Goal: Transaction & Acquisition: Purchase product/service

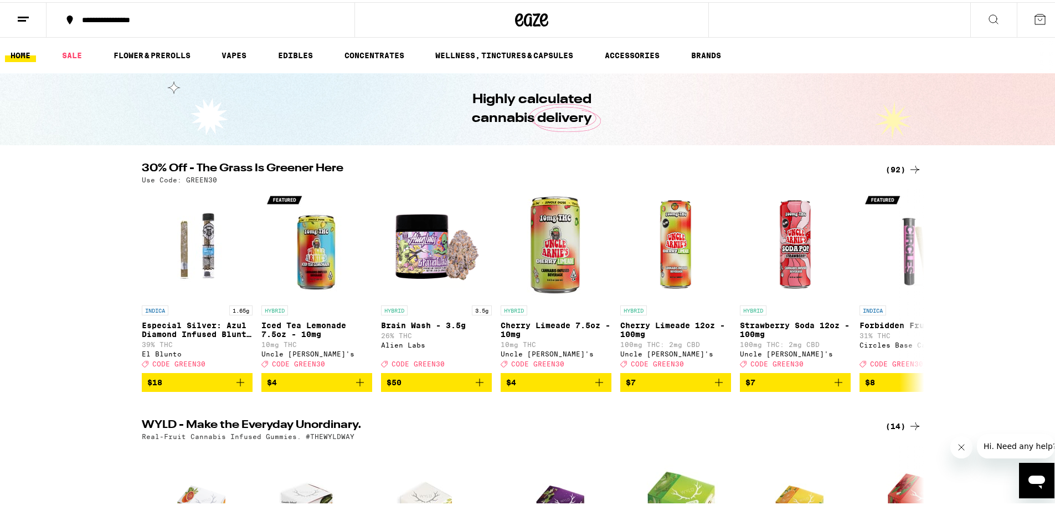
click at [889, 167] on div "(92)" at bounding box center [904, 167] width 36 height 13
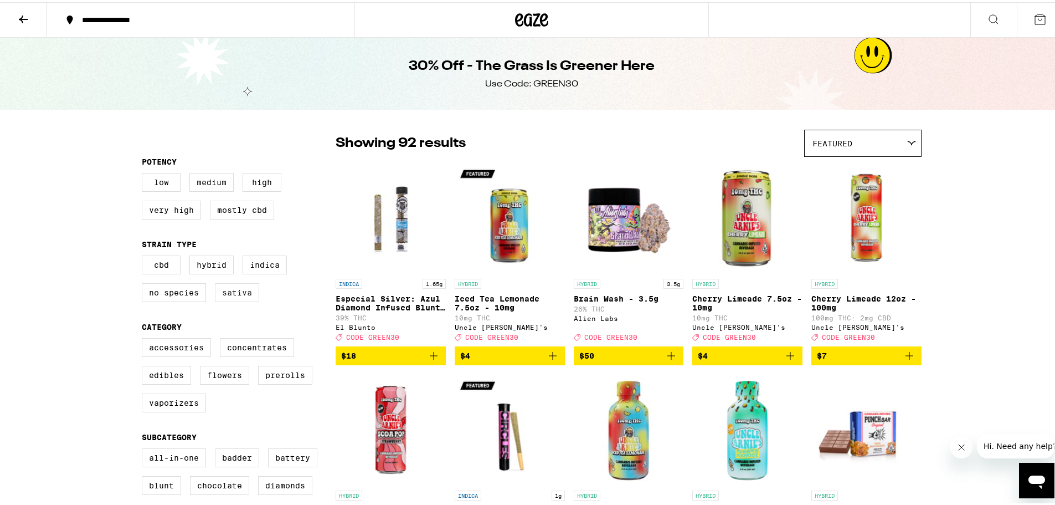
click at [236, 293] on label "Sativa" at bounding box center [237, 290] width 44 height 19
click at [145, 255] on input "Sativa" at bounding box center [144, 255] width 1 height 1
checkbox input "true"
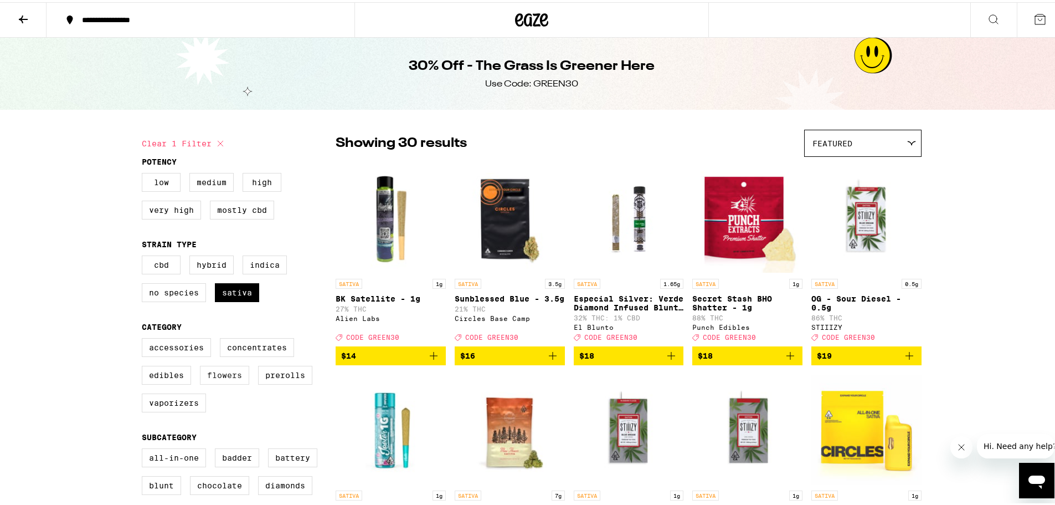
click at [231, 372] on div "Accessories Concentrates Edibles Flowers Prerolls Vaporizers" at bounding box center [239, 377] width 194 height 83
click at [230, 378] on label "Flowers" at bounding box center [224, 372] width 49 height 19
click at [145, 338] on input "Flowers" at bounding box center [144, 337] width 1 height 1
checkbox input "true"
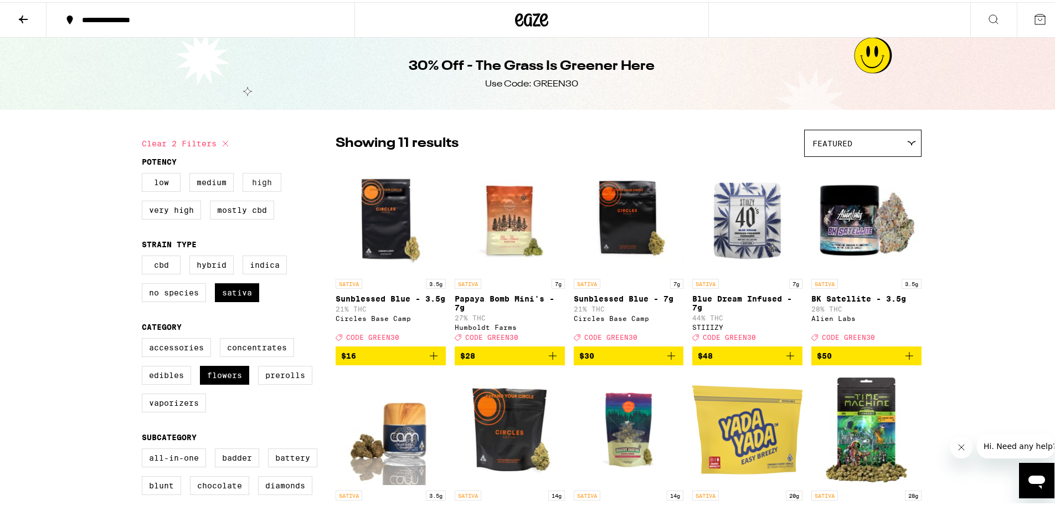
click at [259, 183] on label "High" at bounding box center [262, 180] width 39 height 19
click at [145, 173] on input "High" at bounding box center [144, 172] width 1 height 1
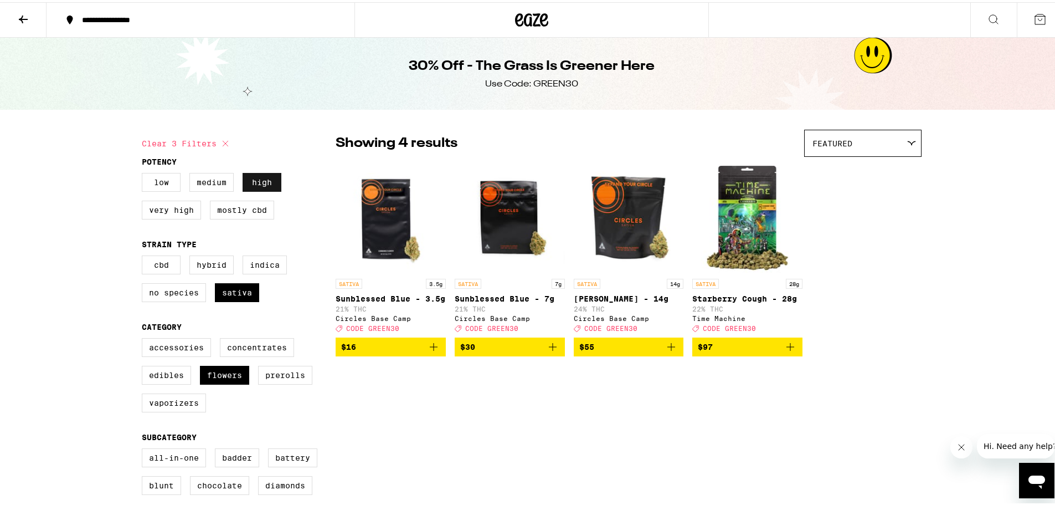
click at [260, 183] on label "High" at bounding box center [262, 180] width 39 height 19
click at [145, 173] on input "High" at bounding box center [144, 172] width 1 height 1
checkbox input "false"
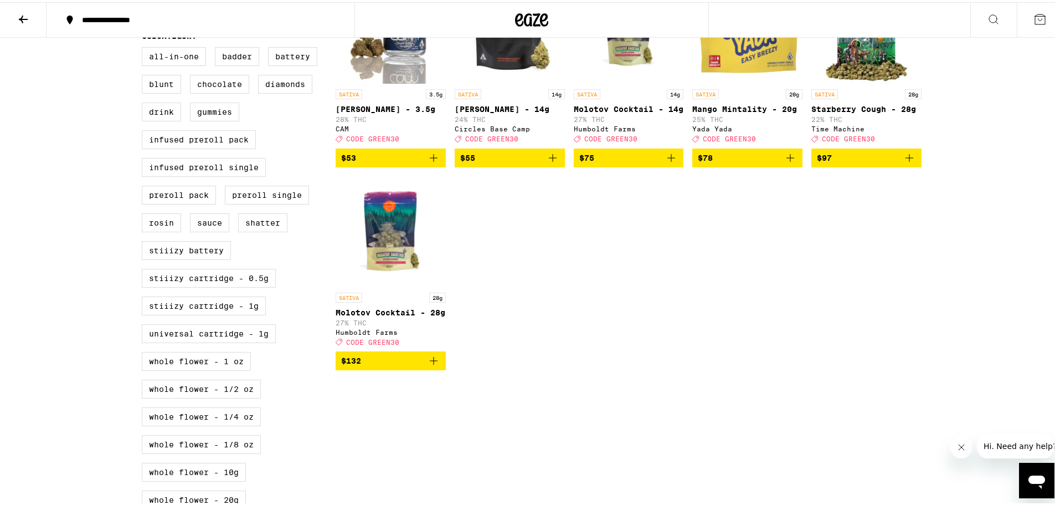
scroll to position [443, 0]
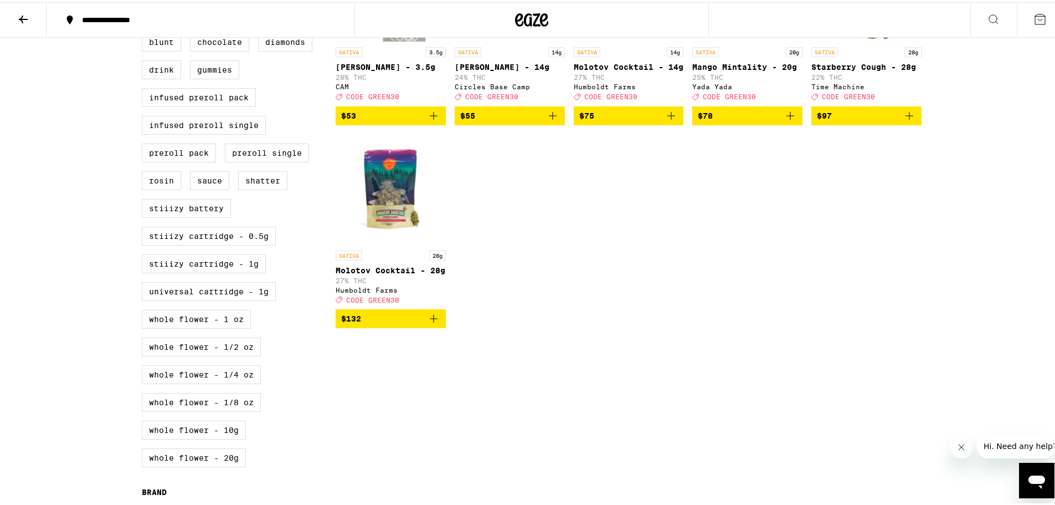
click at [431, 323] on icon "Add to bag" at bounding box center [433, 316] width 13 height 13
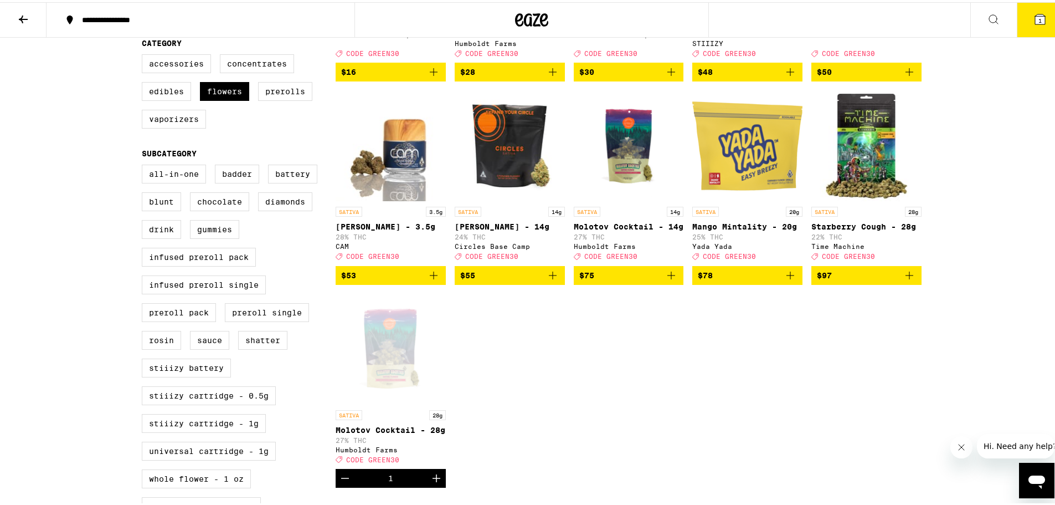
scroll to position [55, 0]
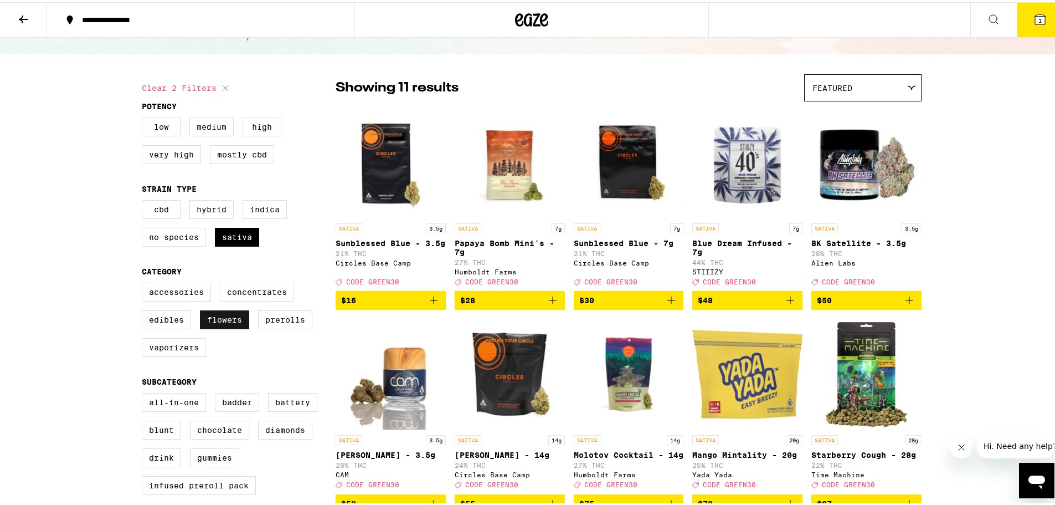
click at [229, 322] on label "Flowers" at bounding box center [224, 317] width 49 height 19
click at [145, 282] on input "Flowers" at bounding box center [144, 282] width 1 height 1
checkbox input "false"
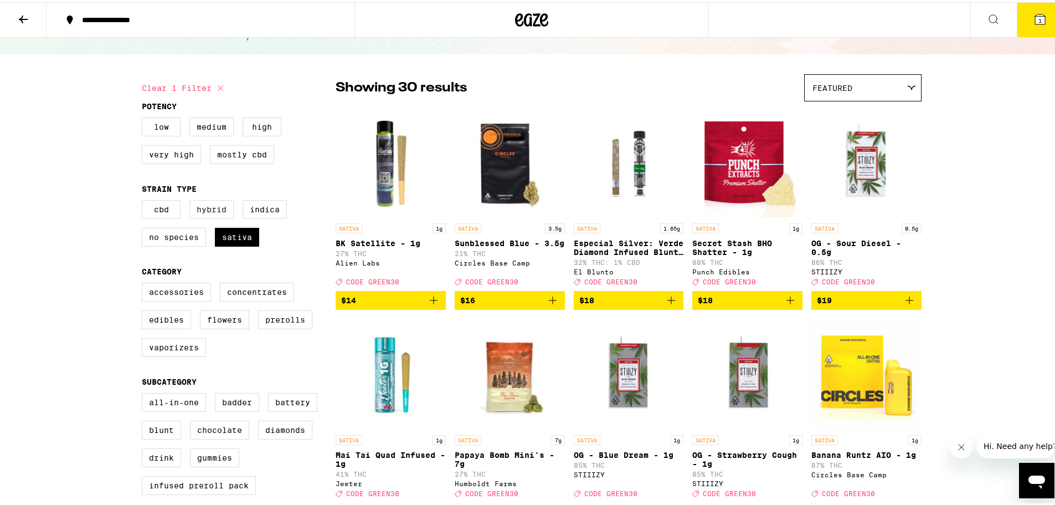
click at [217, 217] on label "Hybrid" at bounding box center [211, 207] width 44 height 19
click at [145, 200] on input "Hybrid" at bounding box center [144, 199] width 1 height 1
checkbox input "true"
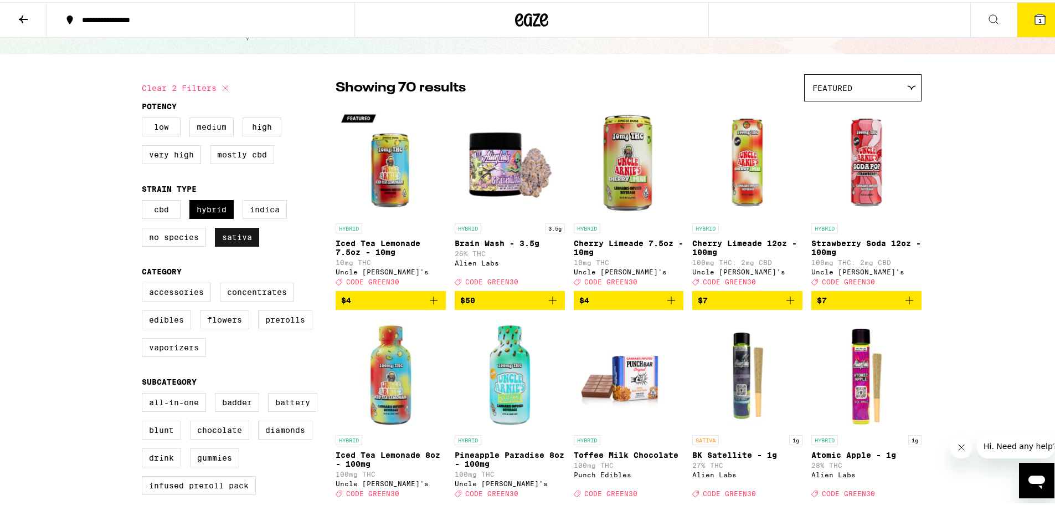
click at [223, 240] on label "Sativa" at bounding box center [237, 234] width 44 height 19
click at [145, 200] on input "Sativa" at bounding box center [144, 199] width 1 height 1
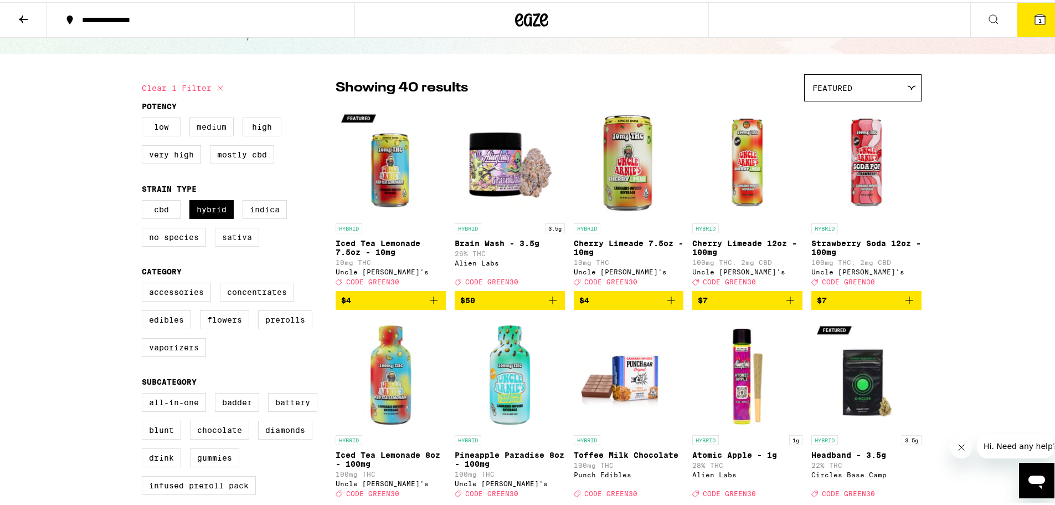
click at [223, 241] on label "Sativa" at bounding box center [237, 234] width 44 height 19
click at [145, 200] on input "Sativa" at bounding box center [144, 199] width 1 height 1
checkbox input "true"
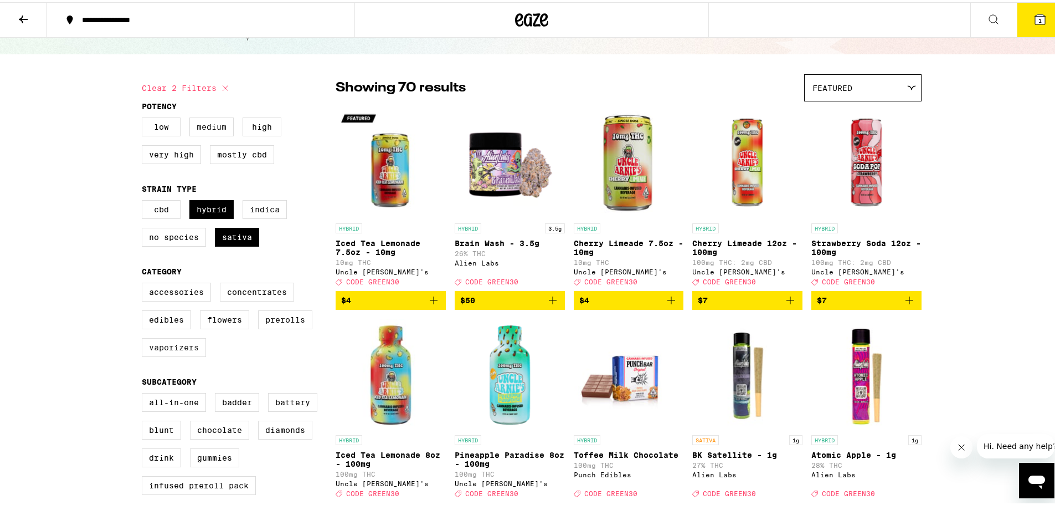
click at [185, 354] on label "Vaporizers" at bounding box center [174, 345] width 64 height 19
click at [145, 282] on input "Vaporizers" at bounding box center [144, 282] width 1 height 1
checkbox input "true"
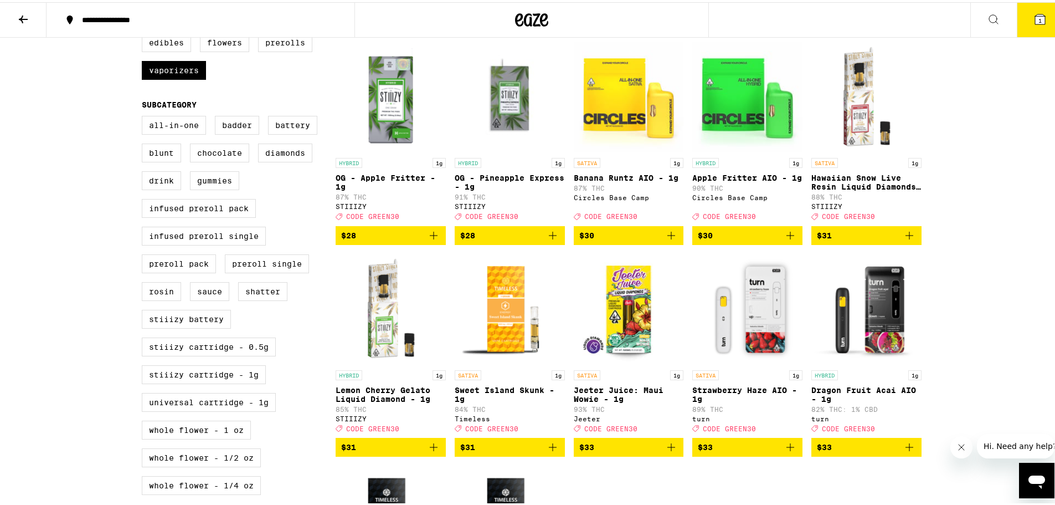
scroll to position [388, 0]
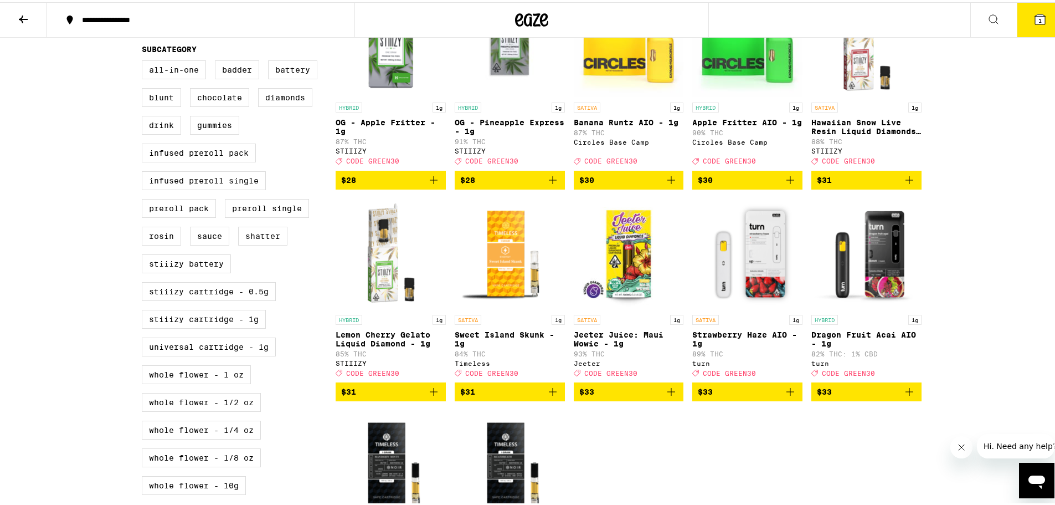
click at [906, 396] on icon "Add to bag" at bounding box center [909, 389] width 13 height 13
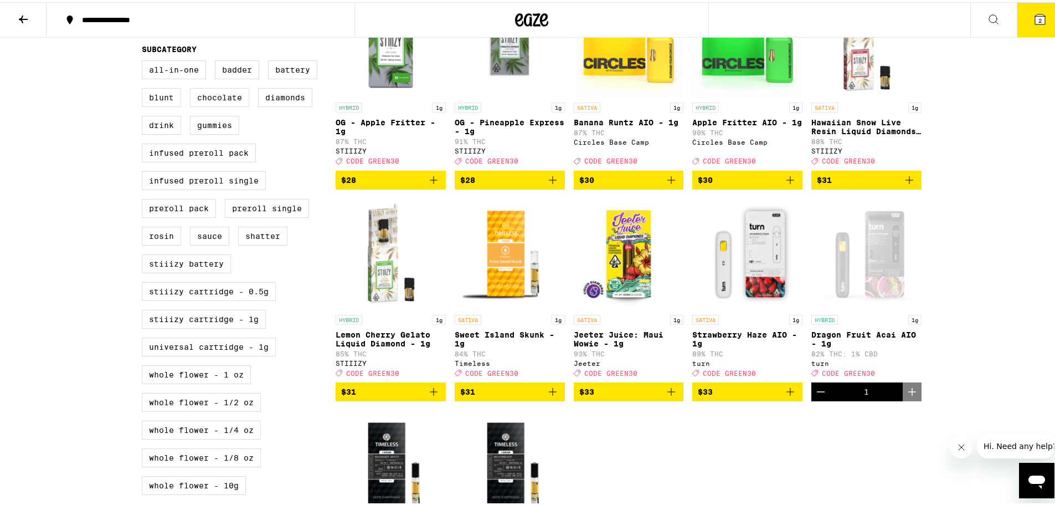
click at [874, 281] on div "Open page for Dragon Fruit Acai AIO - 1g from turn" at bounding box center [866, 251] width 110 height 111
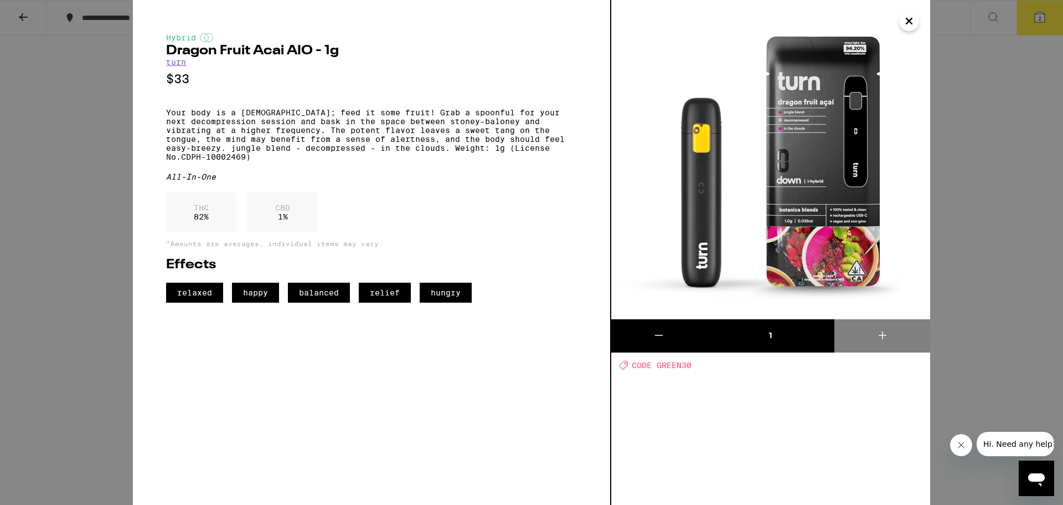
click at [1042, 17] on div "Hybrid Dragon Fruit Acai AIO - 1g turn $33 Your body is a [DEMOGRAPHIC_DATA]; f…" at bounding box center [531, 252] width 1063 height 505
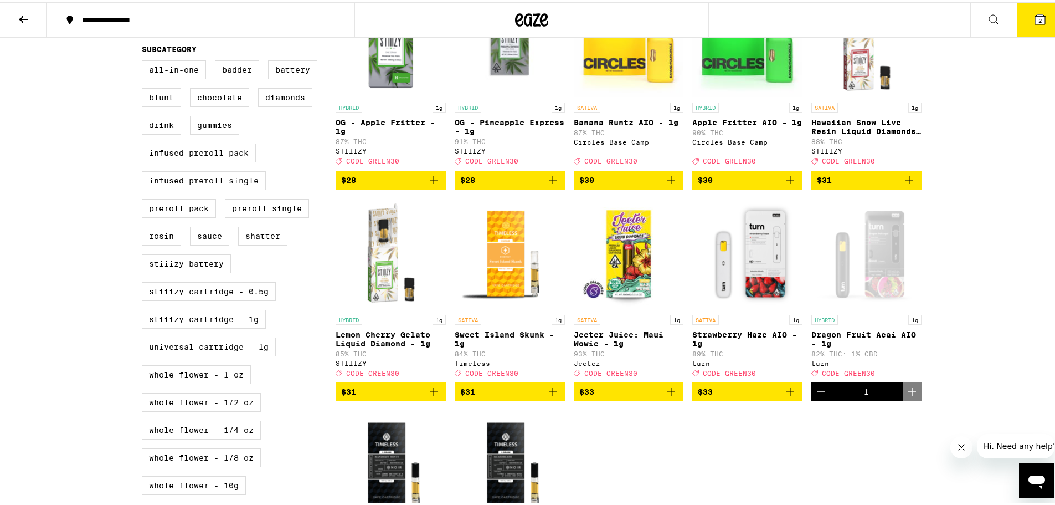
click at [1039, 19] on button "2" at bounding box center [1040, 18] width 47 height 34
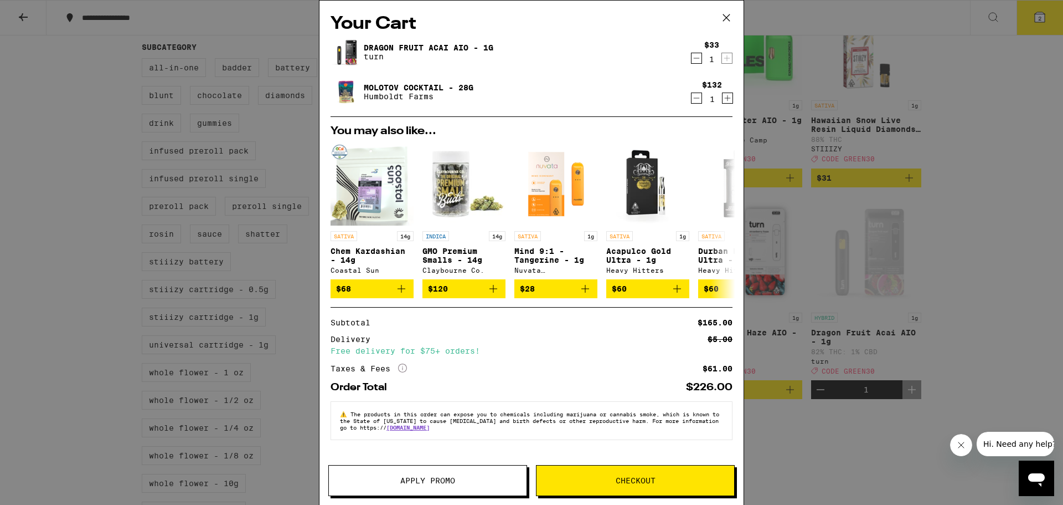
click at [499, 486] on button "Apply Promo" at bounding box center [427, 480] width 199 height 31
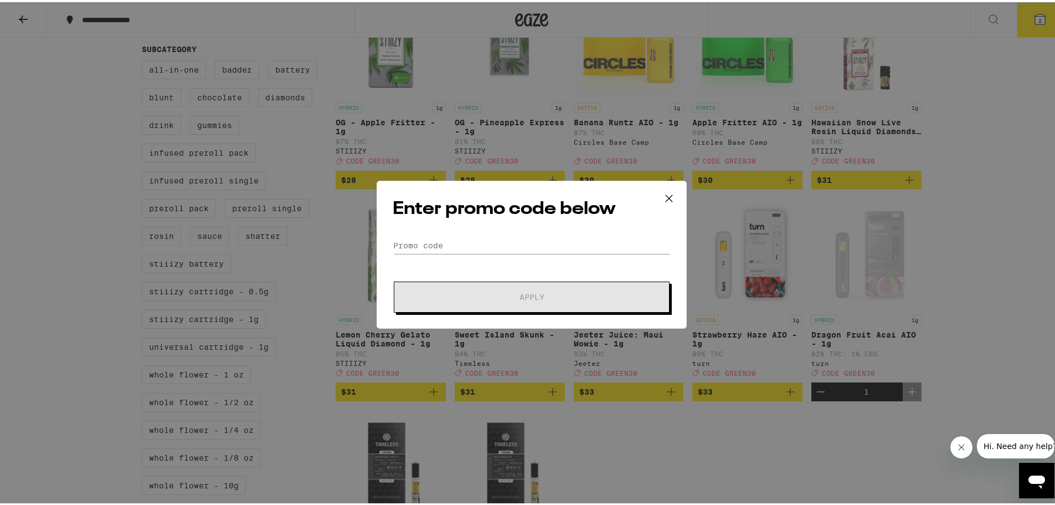
click at [460, 230] on div "Enter promo code below Promo Code Apply" at bounding box center [532, 252] width 310 height 148
click at [456, 239] on input "Promo Code" at bounding box center [532, 243] width 278 height 17
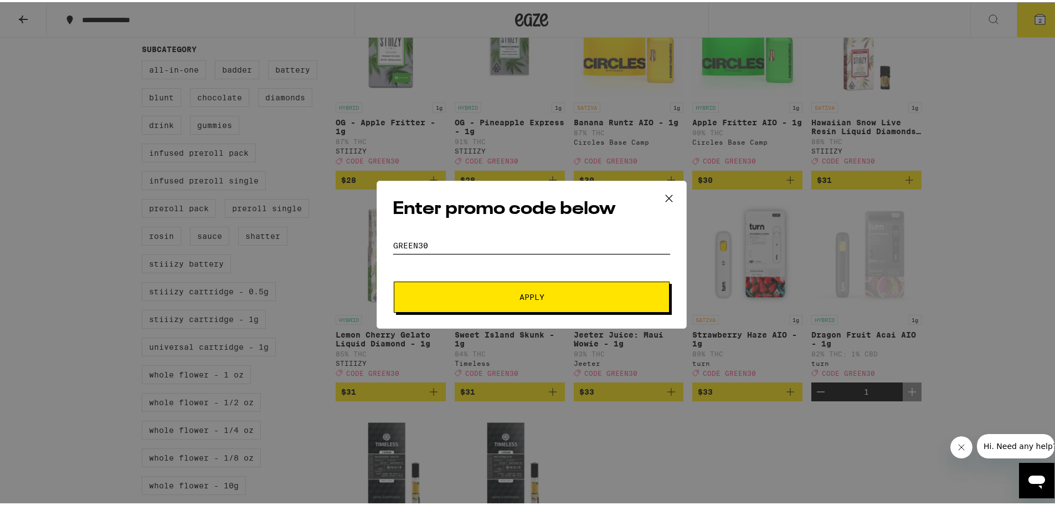
type input "GREEN30"
click at [462, 290] on button "Apply" at bounding box center [532, 294] width 276 height 31
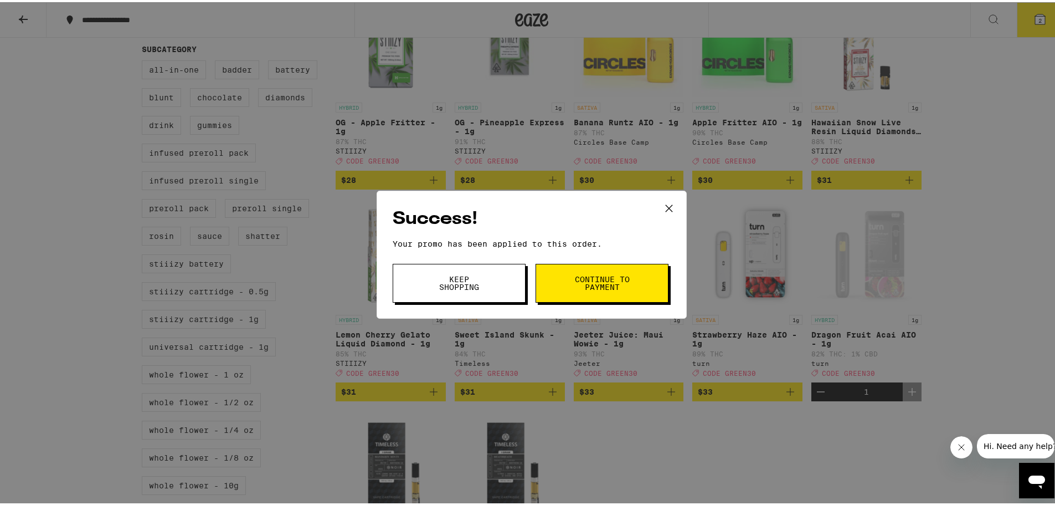
click at [578, 284] on span "Continue to payment" at bounding box center [602, 281] width 56 height 16
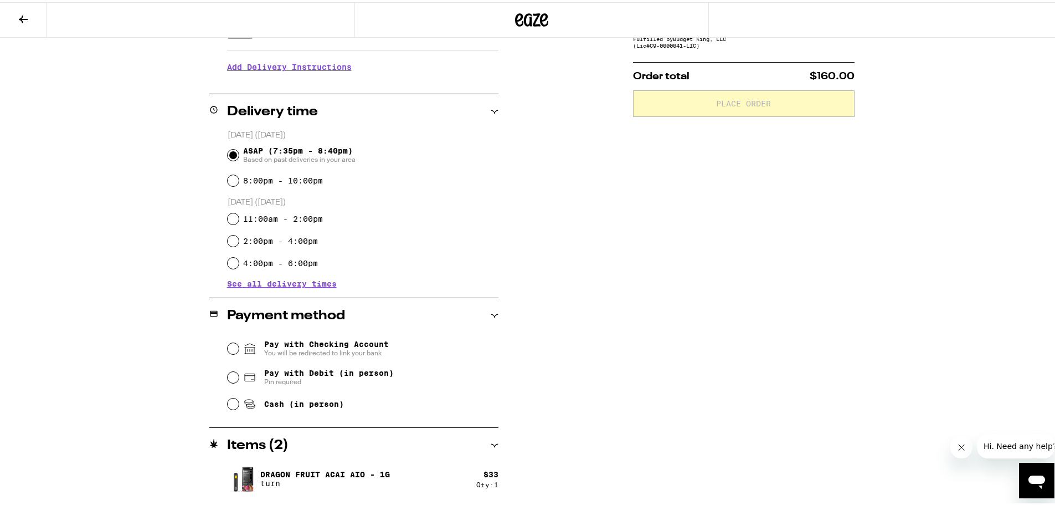
scroll to position [198, 0]
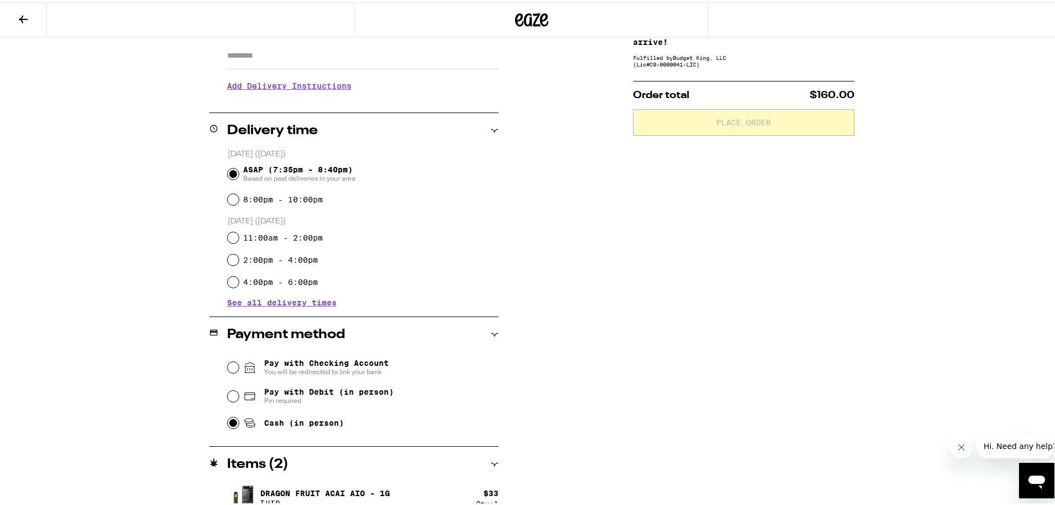
click at [229, 421] on input "Cash (in person)" at bounding box center [233, 420] width 11 height 11
radio input "true"
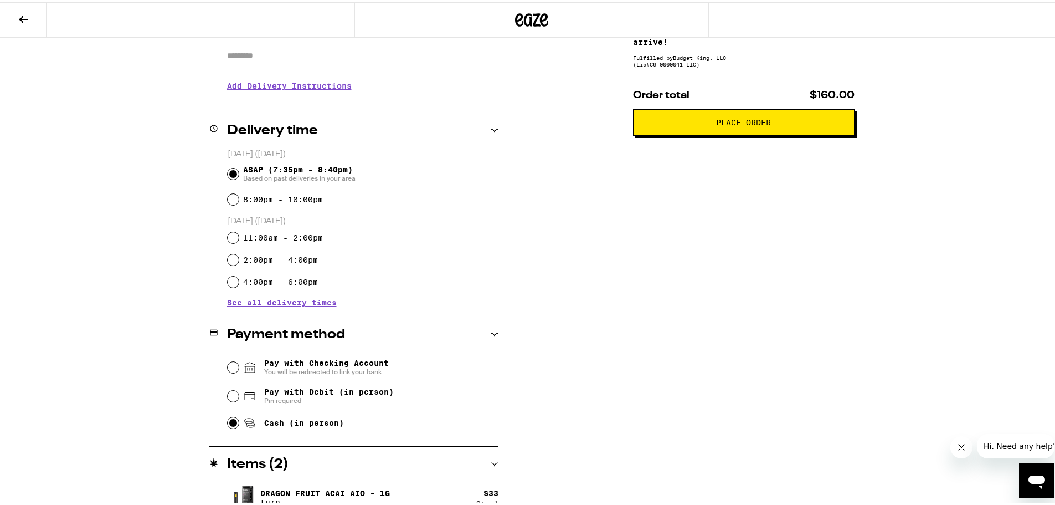
click at [740, 128] on button "Place Order" at bounding box center [744, 120] width 222 height 27
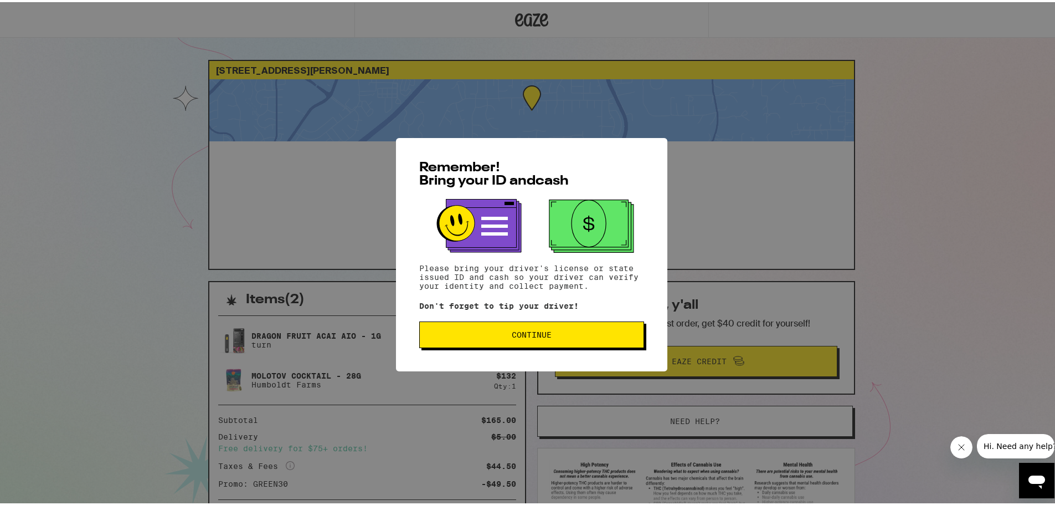
click at [570, 336] on span "Continue" at bounding box center [532, 332] width 206 height 8
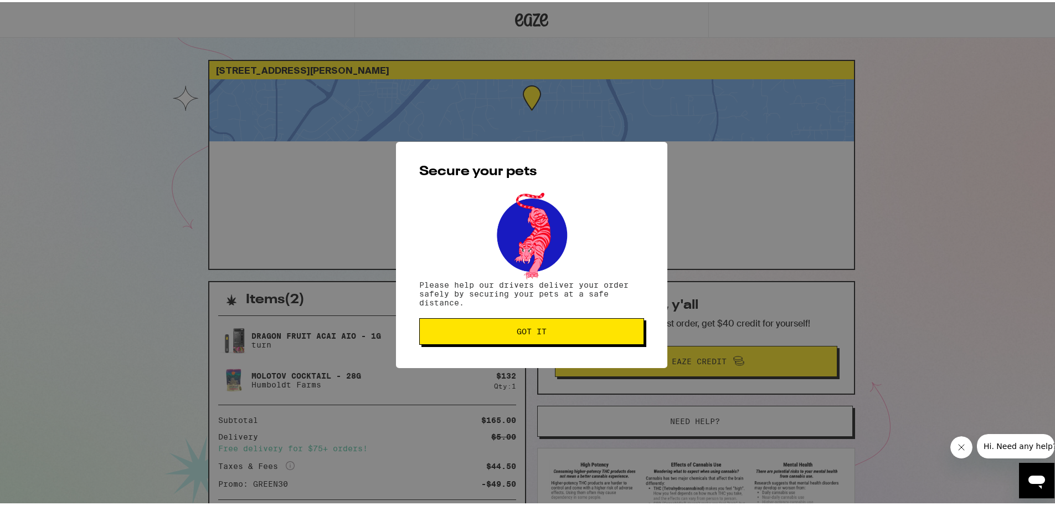
click at [594, 324] on button "Got it" at bounding box center [531, 329] width 225 height 27
